Goal: Task Accomplishment & Management: Book appointment/travel/reservation

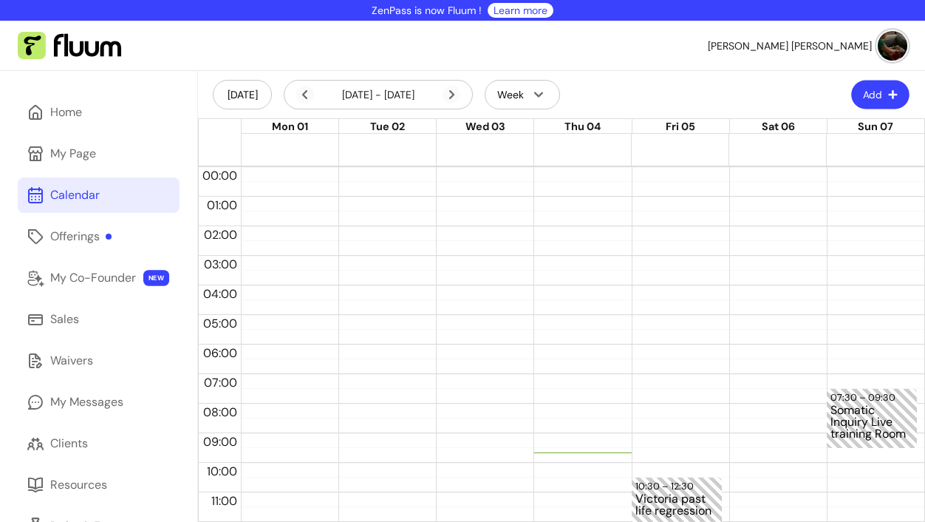
click at [888, 91] on icon "button" at bounding box center [893, 94] width 10 height 10
click at [649, 88] on header "[DATE] [DATE] - [DATE] Week Add" at bounding box center [561, 94] width 727 height 47
click at [452, 92] on icon at bounding box center [373, 114] width 250 height 211
click at [887, 93] on button "Add" at bounding box center [880, 95] width 60 height 30
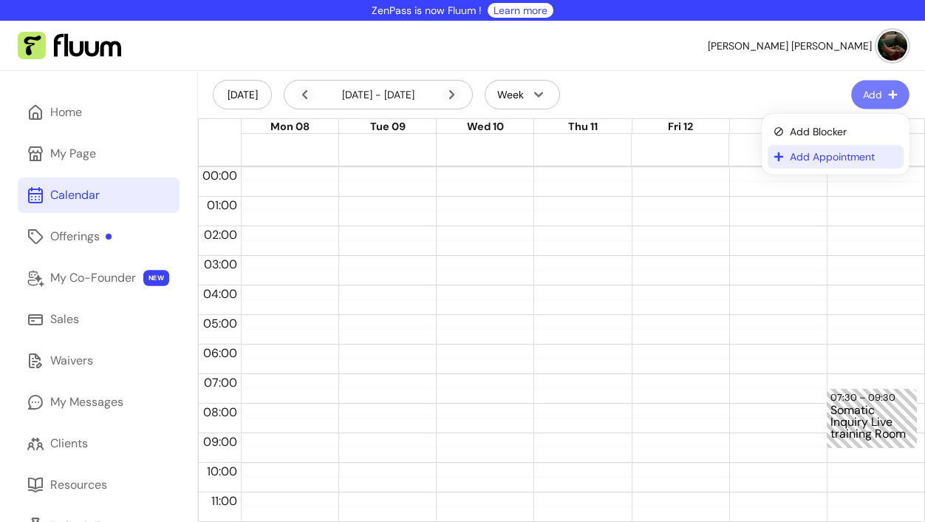
click at [825, 159] on span "Add Appointment" at bounding box center [844, 156] width 108 height 15
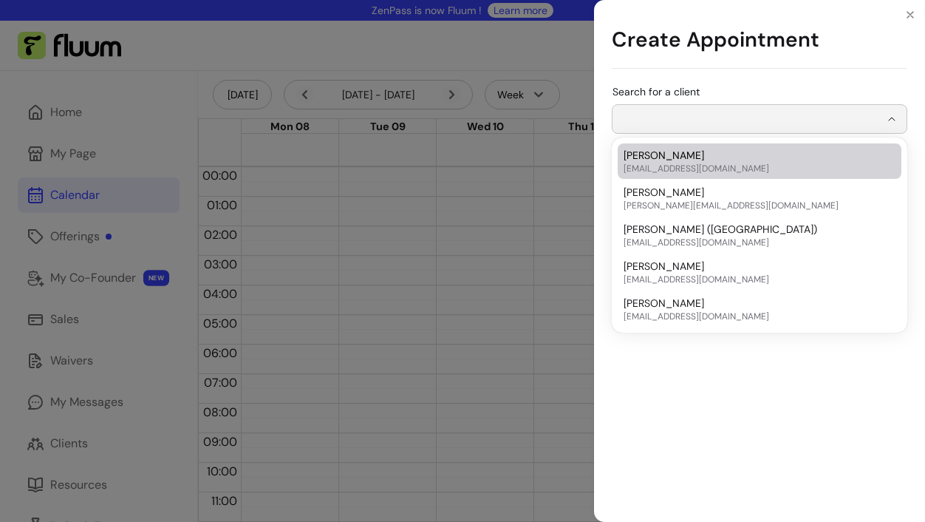
click at [809, 120] on input "Search for a client" at bounding box center [750, 119] width 259 height 15
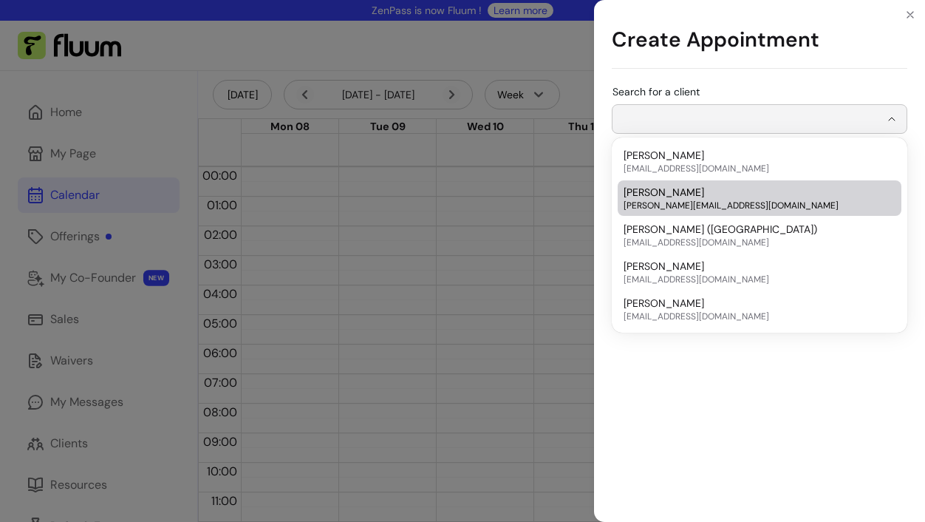
click at [764, 201] on span "[PERSON_NAME][EMAIL_ADDRESS][DOMAIN_NAME]" at bounding box center [752, 205] width 257 height 12
type input "**********"
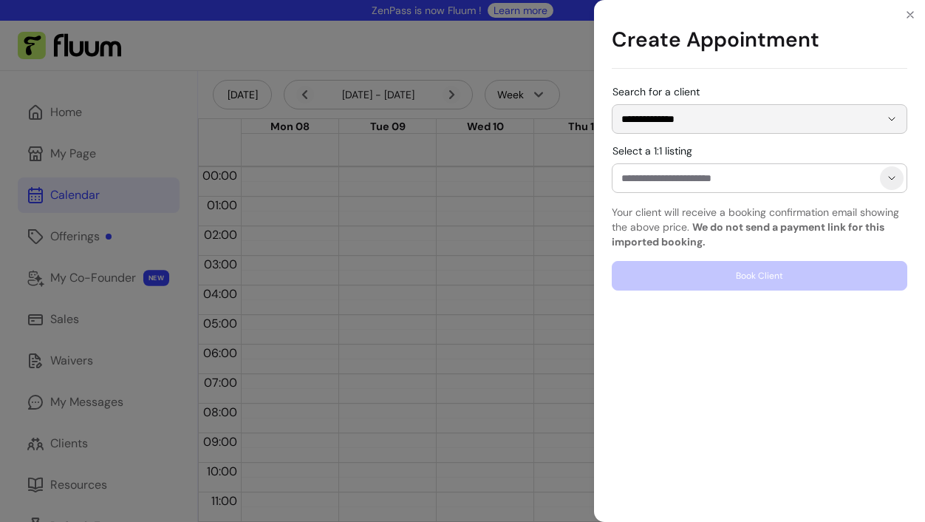
click at [893, 187] on button "Show suggestions" at bounding box center [892, 178] width 24 height 24
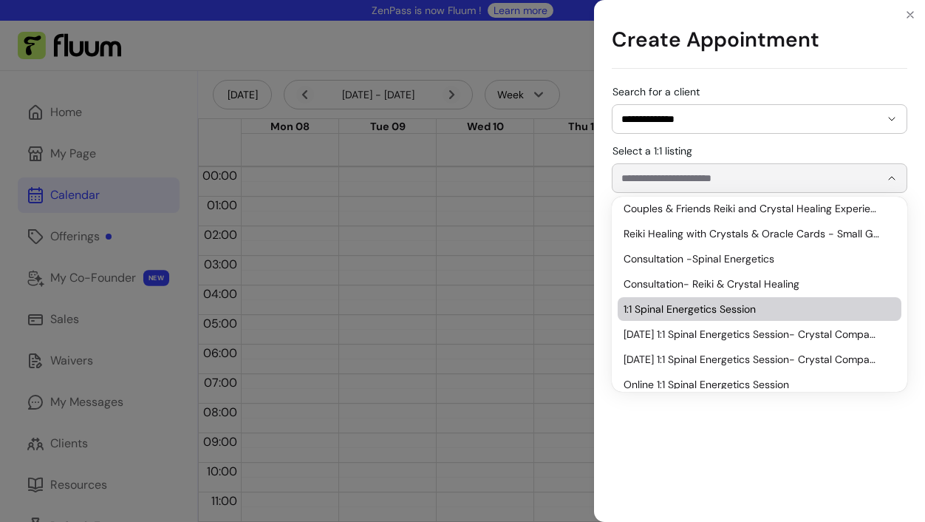
scroll to position [142, 0]
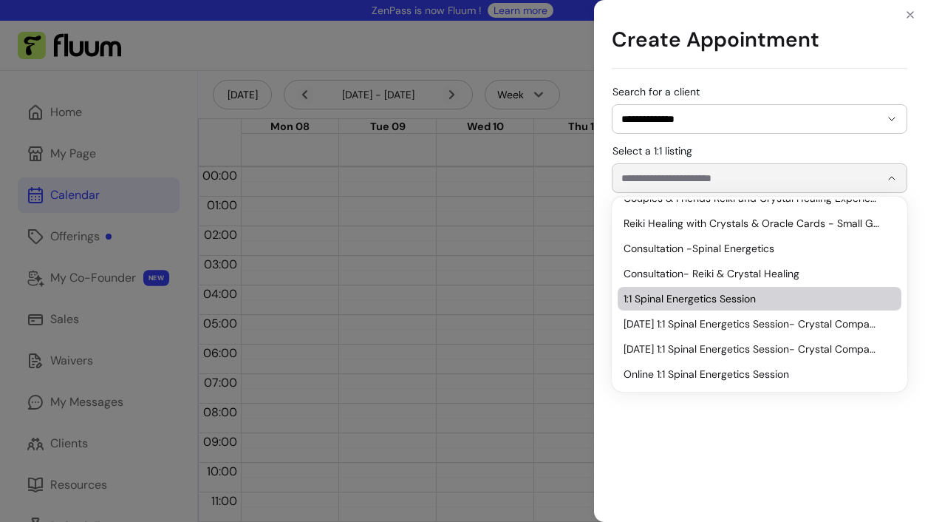
click at [765, 296] on span "1:1 Spinal Energetics Session" at bounding box center [752, 298] width 257 height 15
type input "**********"
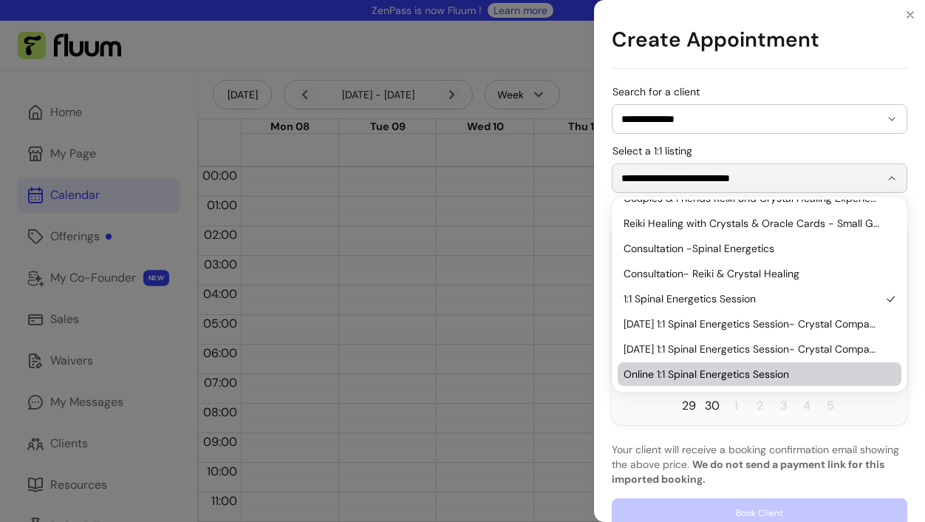
click at [850, 443] on p "Your client will receive a booking confirmation email showing the above price. …" at bounding box center [760, 464] width 296 height 44
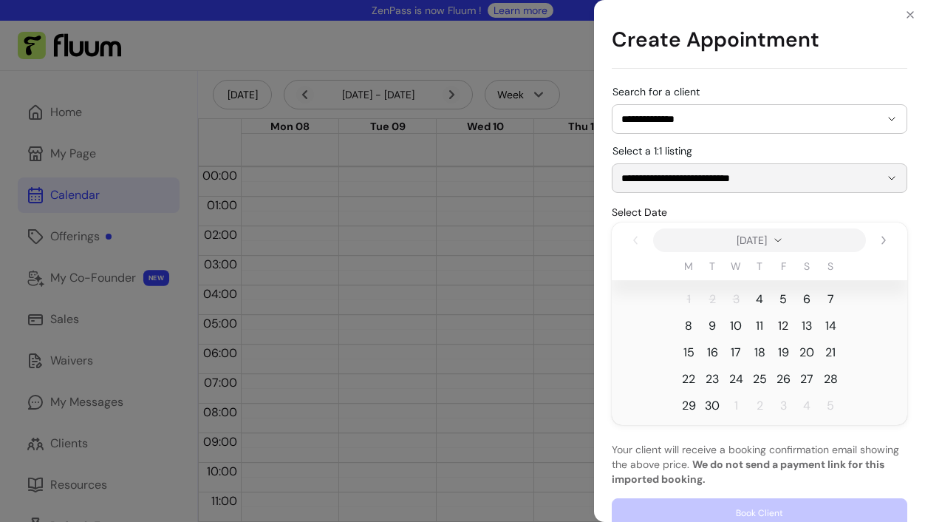
click at [784, 328] on span "12" at bounding box center [783, 326] width 10 height 18
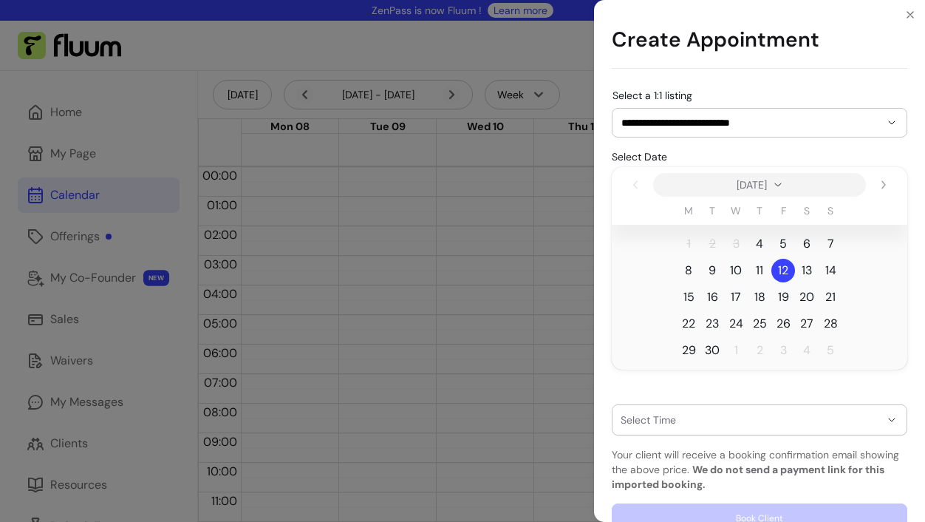
scroll to position [83, 0]
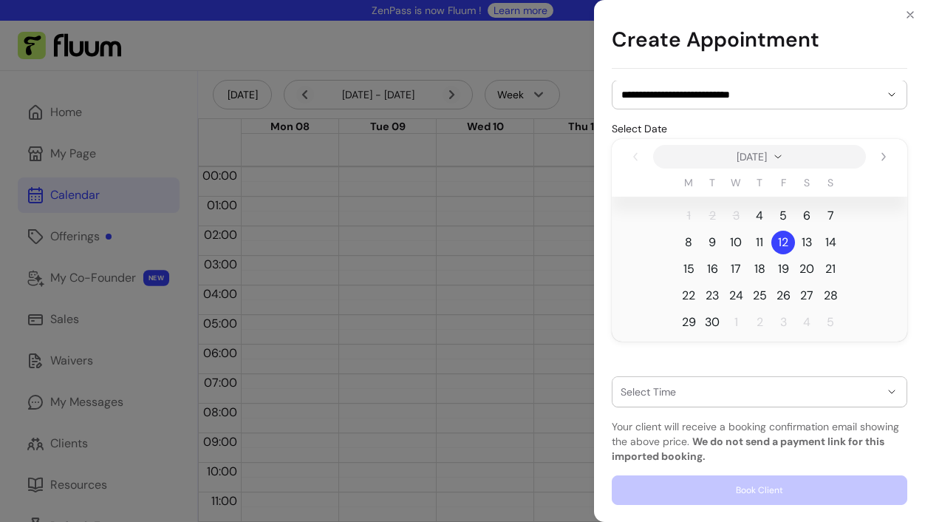
click at [890, 389] on icon "button" at bounding box center [892, 392] width 12 height 12
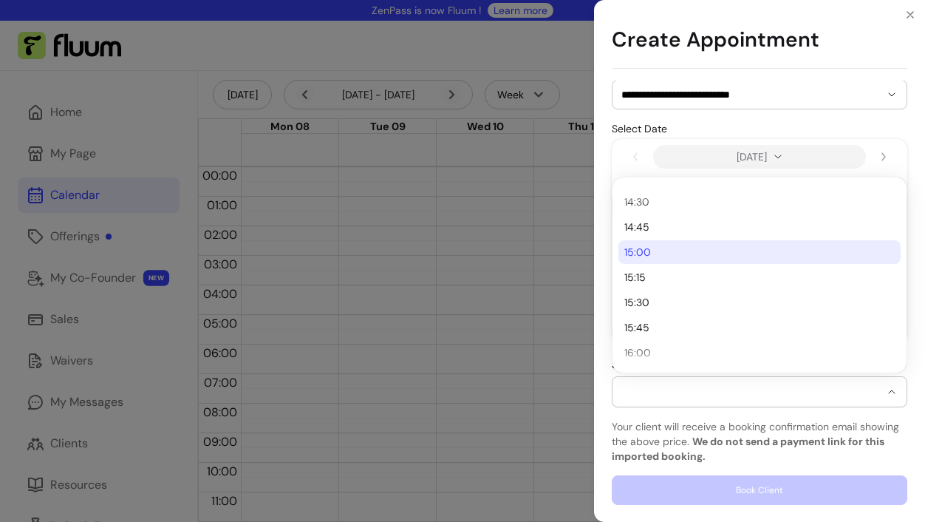
scroll to position [556, 0]
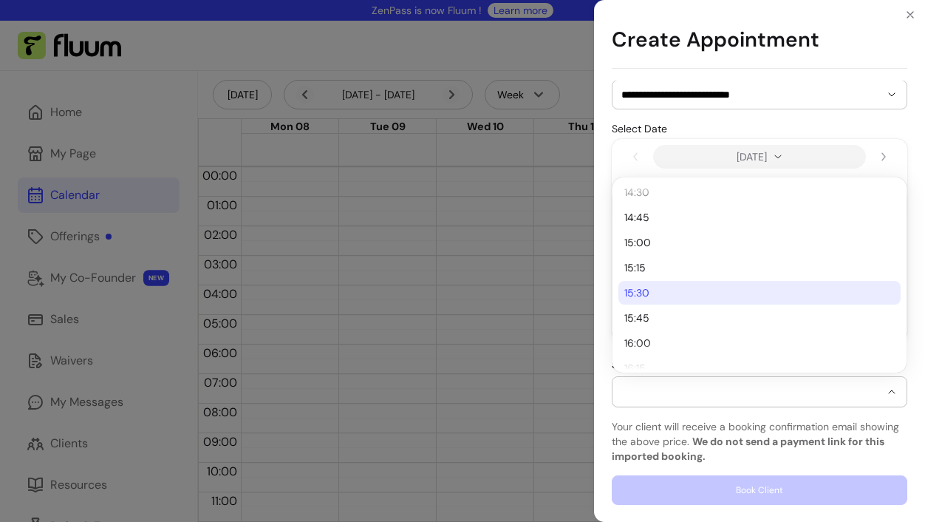
click at [751, 298] on span "15:30" at bounding box center [752, 292] width 256 height 15
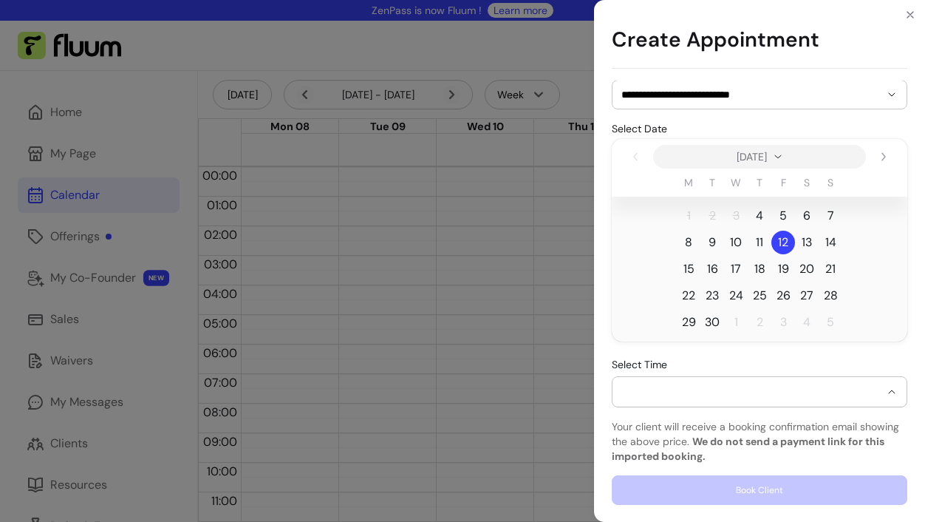
select select "**********"
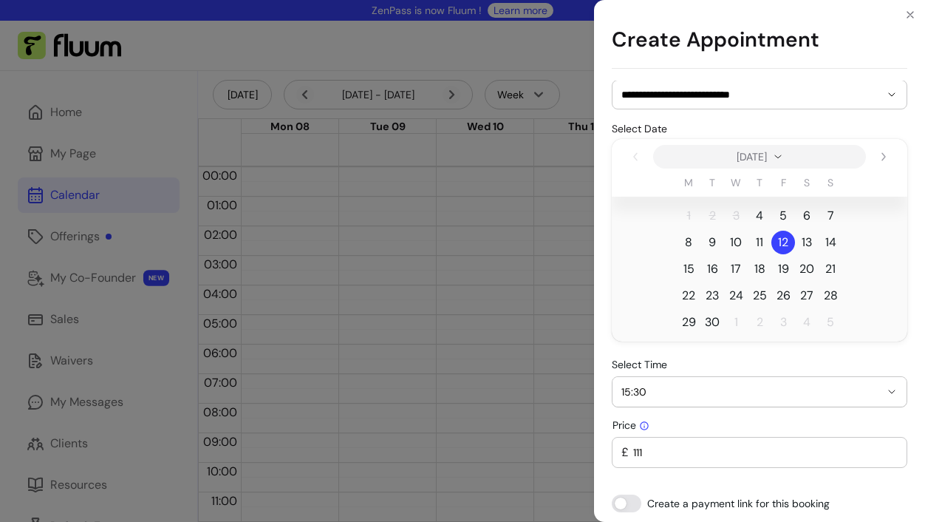
click at [834, 451] on input "111" at bounding box center [763, 452] width 269 height 15
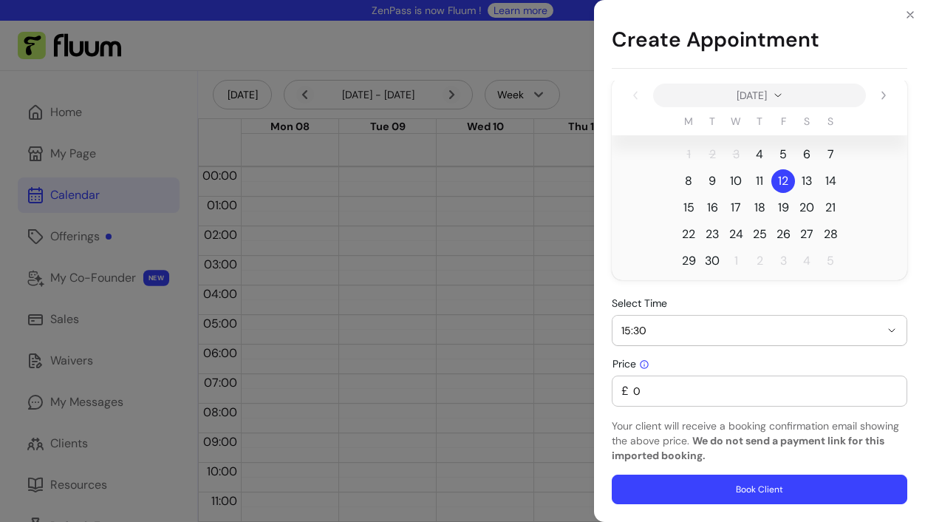
scroll to position [144, 0]
click at [841, 361] on div "Price £ 0" at bounding box center [760, 382] width 296 height 49
click at [850, 379] on div "£ 0" at bounding box center [759, 392] width 276 height 30
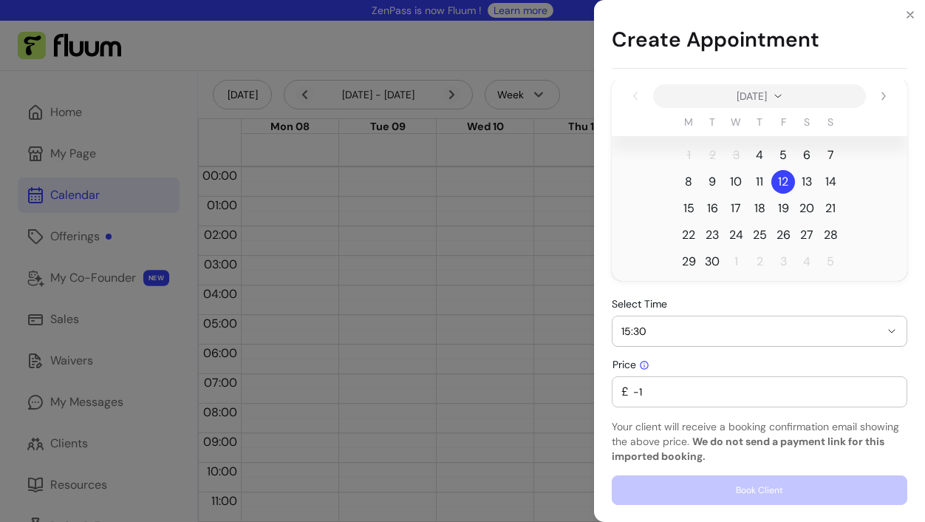
click at [892, 392] on input "-1" at bounding box center [763, 391] width 269 height 15
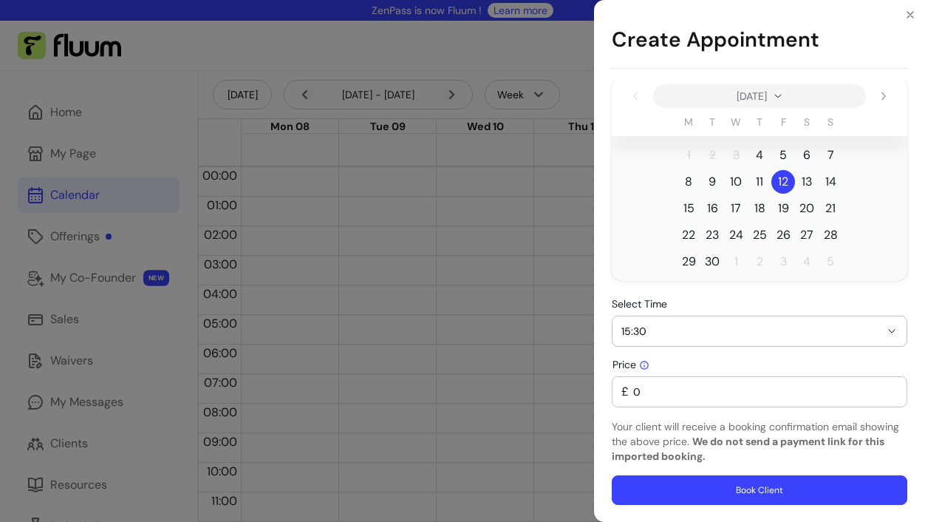
type input "0"
click at [892, 388] on input "0" at bounding box center [763, 391] width 269 height 15
click at [808, 488] on button "Book Client" at bounding box center [760, 490] width 296 height 30
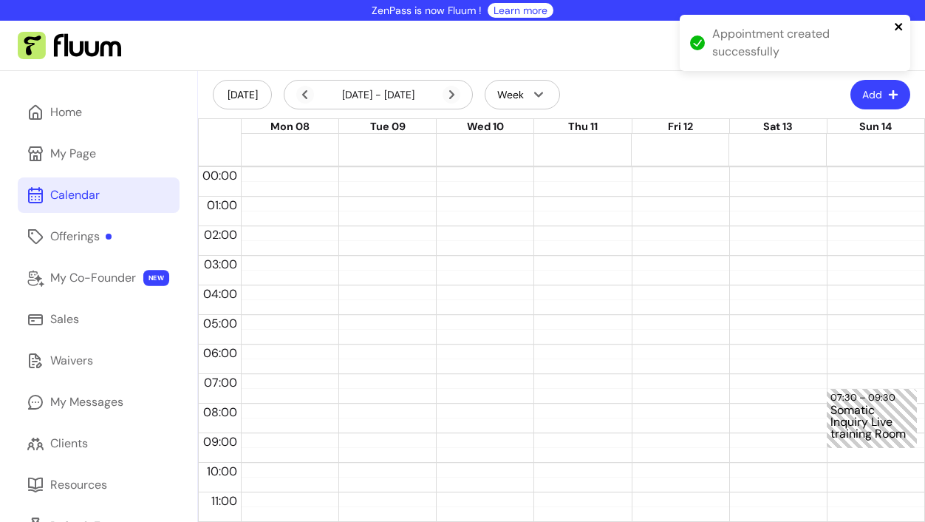
click at [901, 25] on icon "close" at bounding box center [899, 27] width 10 height 12
